Goal: Information Seeking & Learning: Find specific fact

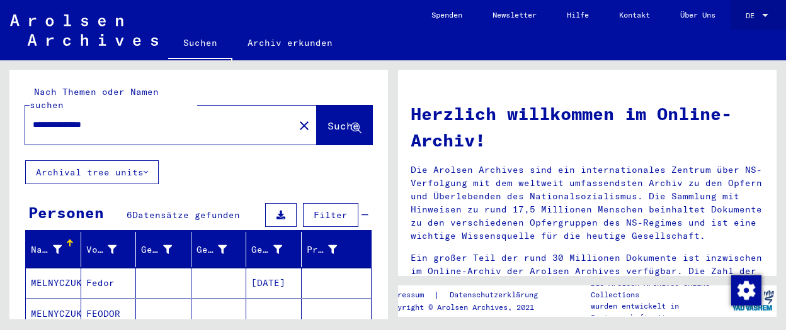
click at [753, 13] on span "DE" at bounding box center [752, 15] width 14 height 9
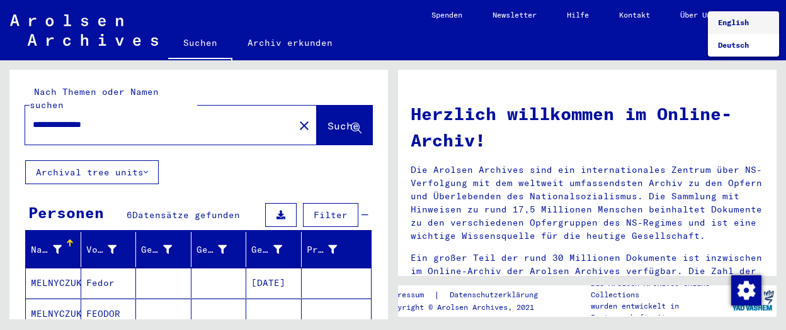
click at [746, 22] on span "English" at bounding box center [733, 22] width 31 height 9
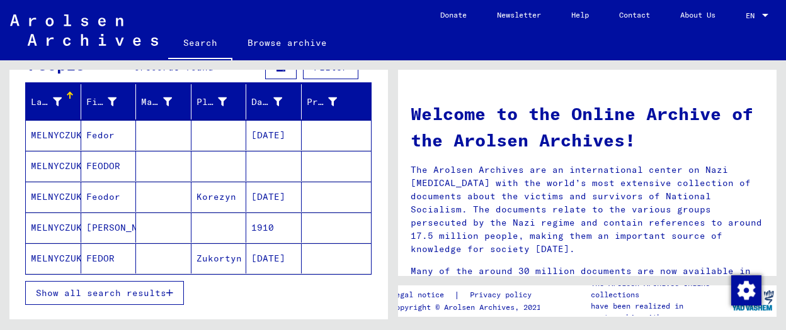
scroll to position [137, 0]
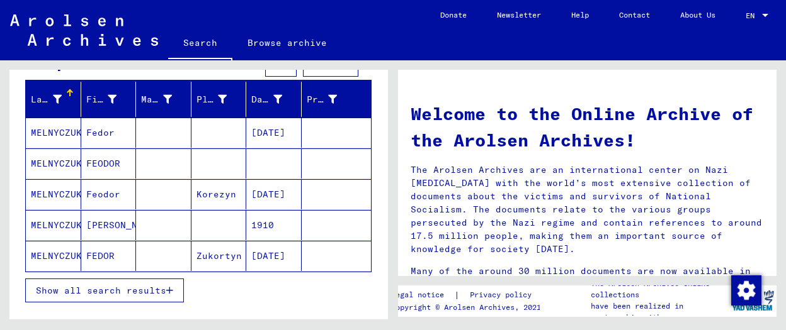
click at [99, 285] on span "Show all search results" at bounding box center [101, 290] width 130 height 11
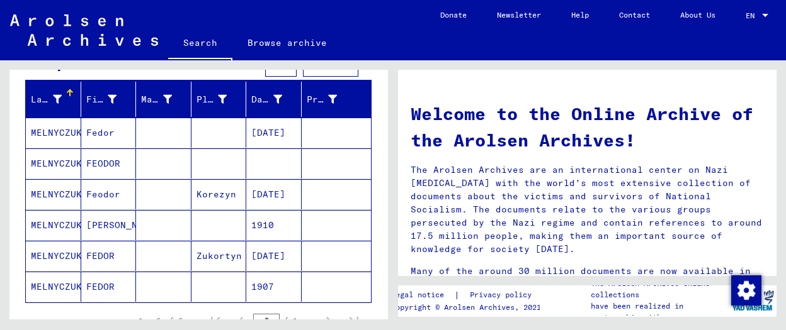
scroll to position [274, 0]
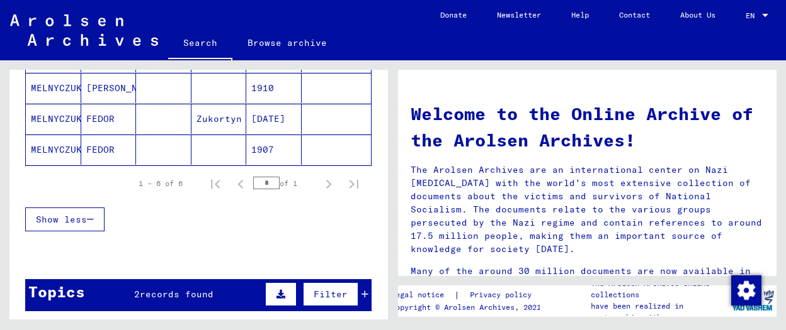
click at [262, 147] on mat-cell "1907" at bounding box center [273, 150] width 55 height 30
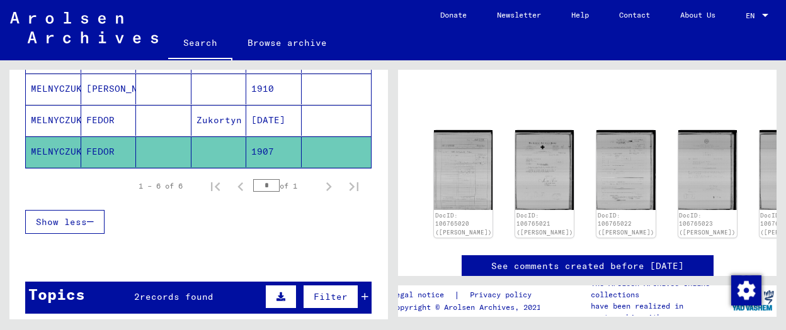
scroll to position [69, 0]
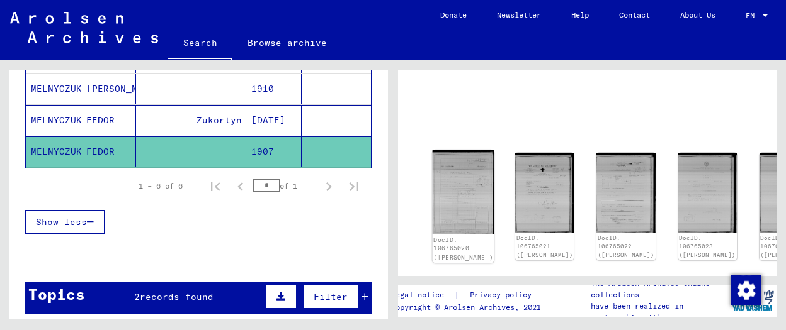
click at [446, 175] on img at bounding box center [463, 192] width 62 height 84
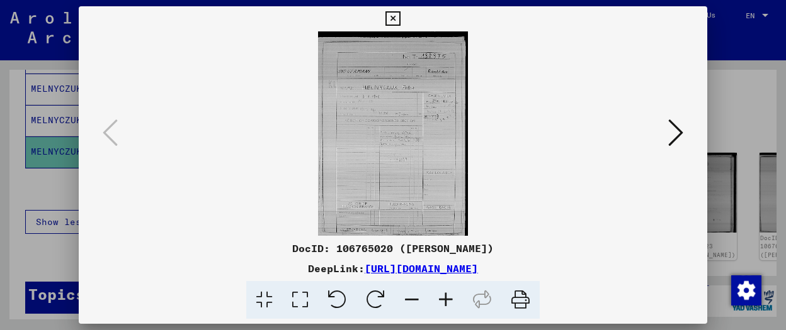
click at [679, 133] on icon at bounding box center [675, 133] width 15 height 30
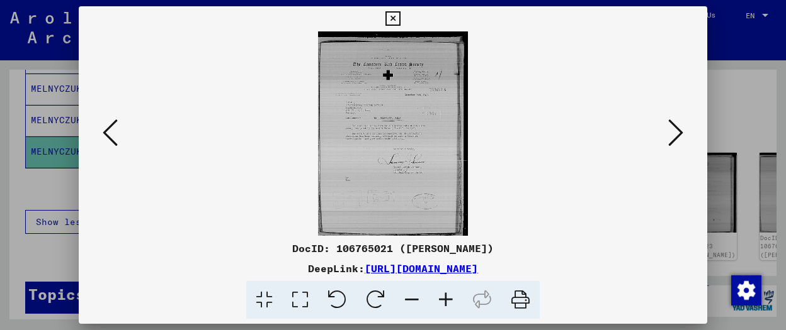
click at [685, 132] on button at bounding box center [675, 134] width 23 height 36
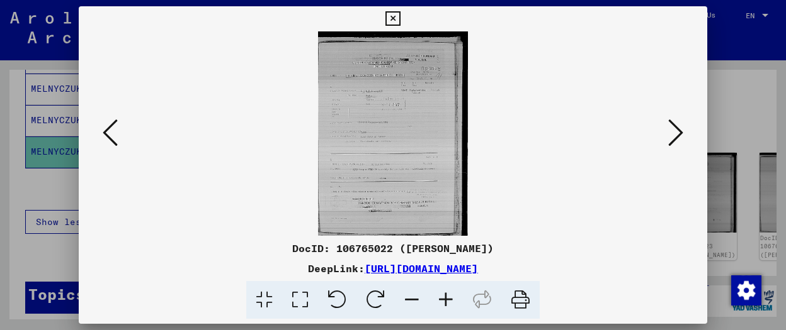
click at [680, 130] on icon at bounding box center [675, 133] width 15 height 30
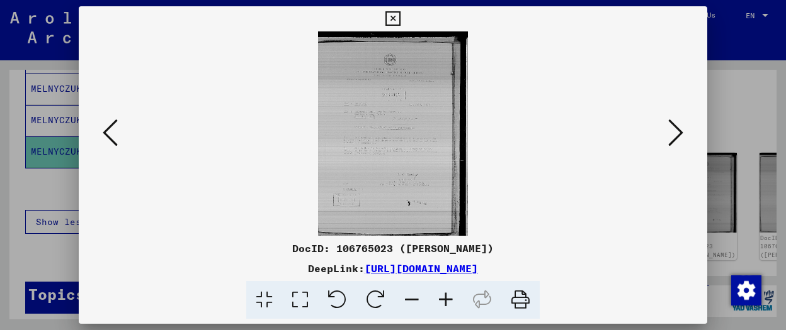
click at [409, 118] on img at bounding box center [392, 133] width 543 height 205
click at [681, 131] on icon at bounding box center [675, 133] width 15 height 30
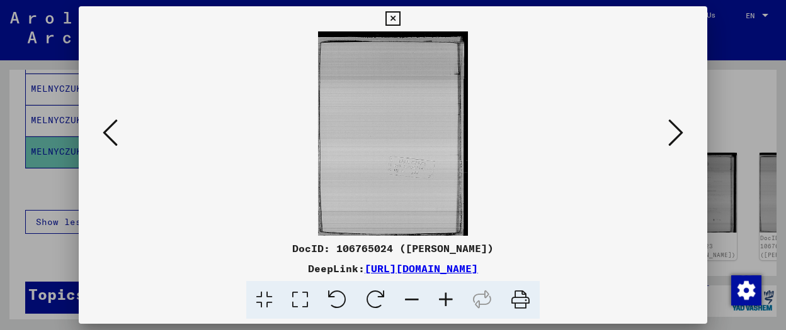
click at [402, 126] on img at bounding box center [392, 133] width 543 height 205
click at [675, 132] on icon at bounding box center [675, 133] width 15 height 30
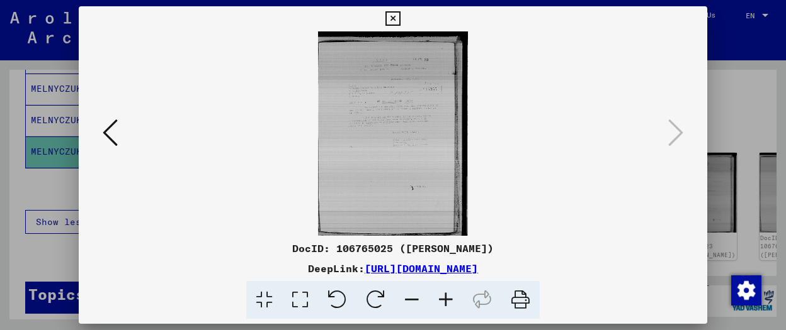
click at [402, 111] on img at bounding box center [392, 133] width 543 height 205
drag, startPoint x: 625, startPoint y: 266, endPoint x: 163, endPoint y: 272, distance: 462.1
click at [163, 272] on div "DeepLink: [URL][DOMAIN_NAME]" at bounding box center [393, 268] width 628 height 15
copy div "DeepLink: [URL][DOMAIN_NAME]"
click at [400, 16] on icon at bounding box center [392, 18] width 14 height 15
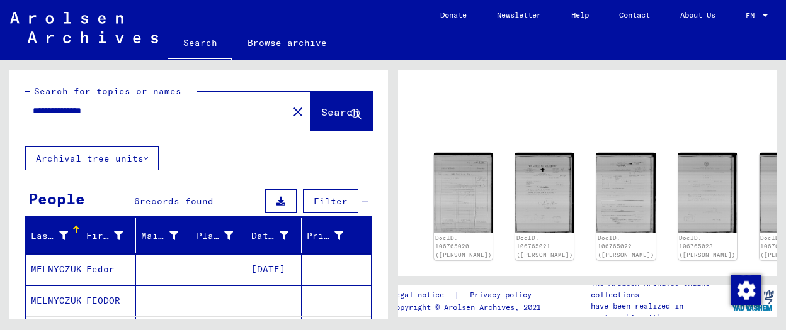
scroll to position [0, 0]
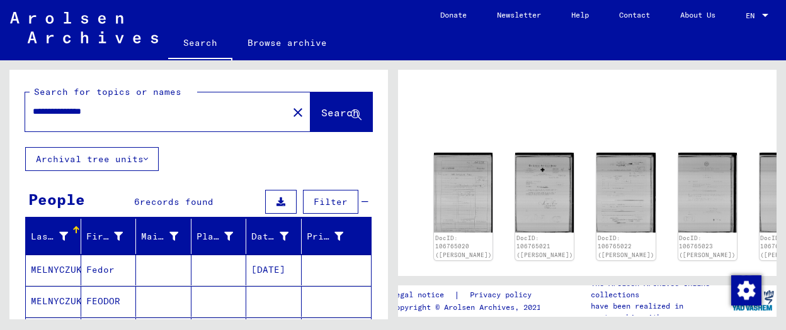
drag, startPoint x: 116, startPoint y: 111, endPoint x: 28, endPoint y: 114, distance: 88.8
click at [33, 114] on input "**********" at bounding box center [156, 111] width 247 height 13
type input "**********"
click at [321, 116] on span "Search" at bounding box center [340, 112] width 38 height 13
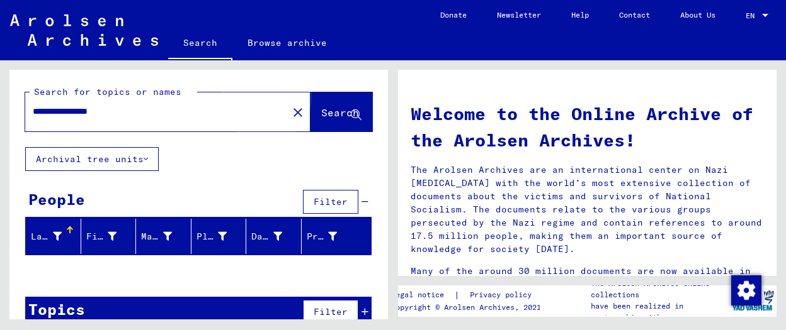
click at [321, 112] on span "Search" at bounding box center [340, 112] width 38 height 13
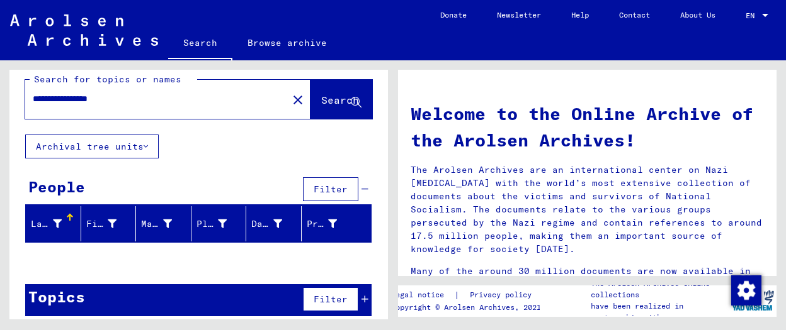
scroll to position [20, 0]
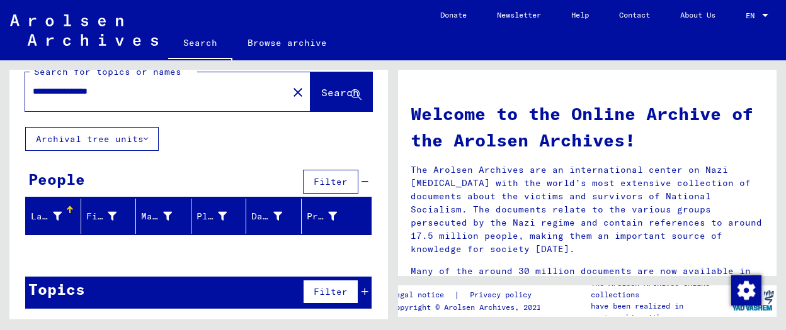
click at [57, 212] on div "Last Name" at bounding box center [46, 216] width 31 height 13
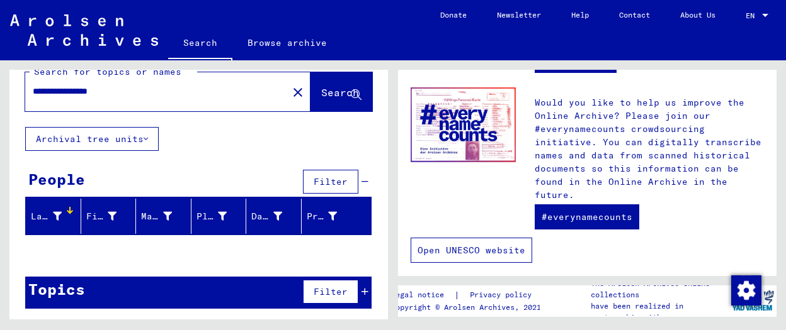
click at [471, 238] on link "Open UNESCO website" at bounding box center [470, 250] width 121 height 25
